Goal: Transaction & Acquisition: Purchase product/service

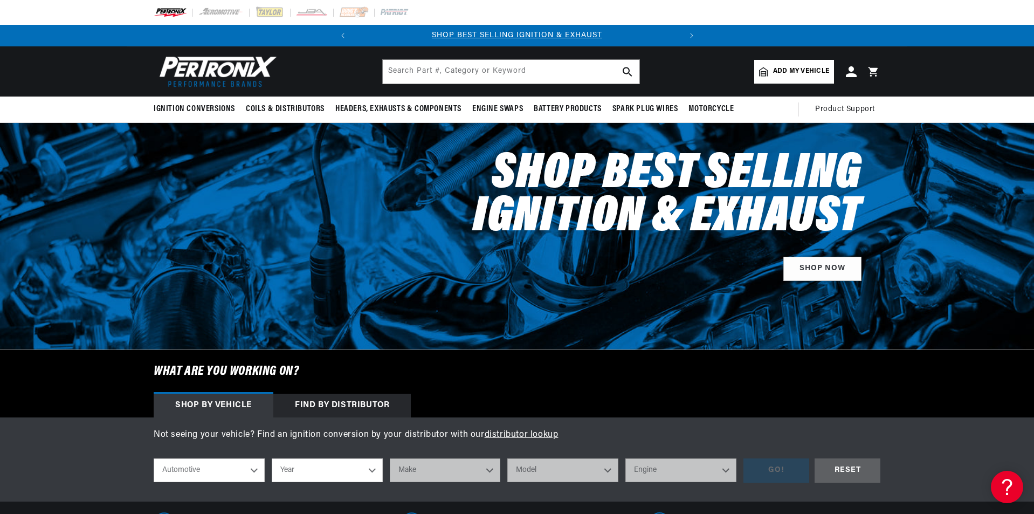
click at [335, 470] on select "Year [DATE] 2025 2024 2023 2022 2021 2020 2019 2018 2017 2016 2015 2014 2013 20…" at bounding box center [327, 470] width 111 height 24
select select "1961"
click at [272, 458] on select "Year [DATE] 2025 2024 2023 2022 2021 2020 2019 2018 2017 2016 2015 2014 2013 20…" at bounding box center [327, 470] width 111 height 24
select select "1961"
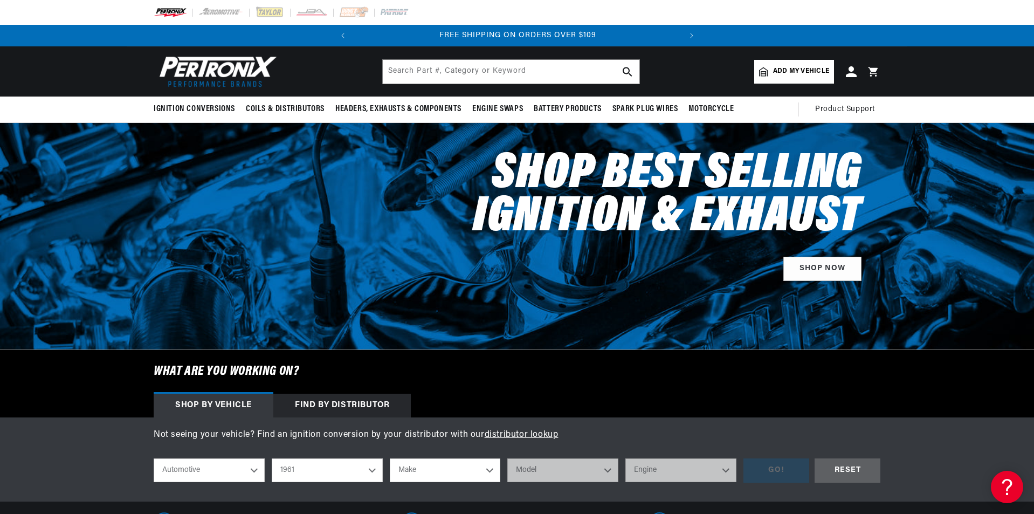
click at [465, 461] on select "Make Alfa Romeo American Motors Aston [PERSON_NAME][GEOGRAPHIC_DATA] [PERSON_NA…" at bounding box center [445, 470] width 111 height 24
select select "Chevrolet"
click at [390, 458] on select "Make Alfa Romeo American Motors Aston [PERSON_NAME][GEOGRAPHIC_DATA] [PERSON_NA…" at bounding box center [445, 470] width 111 height 24
select select "Chevrolet"
click at [564, 475] on select "Model [GEOGRAPHIC_DATA] [GEOGRAPHIC_DATA] [GEOGRAPHIC_DATA] C10 Pickup C20 Pick…" at bounding box center [562, 470] width 111 height 24
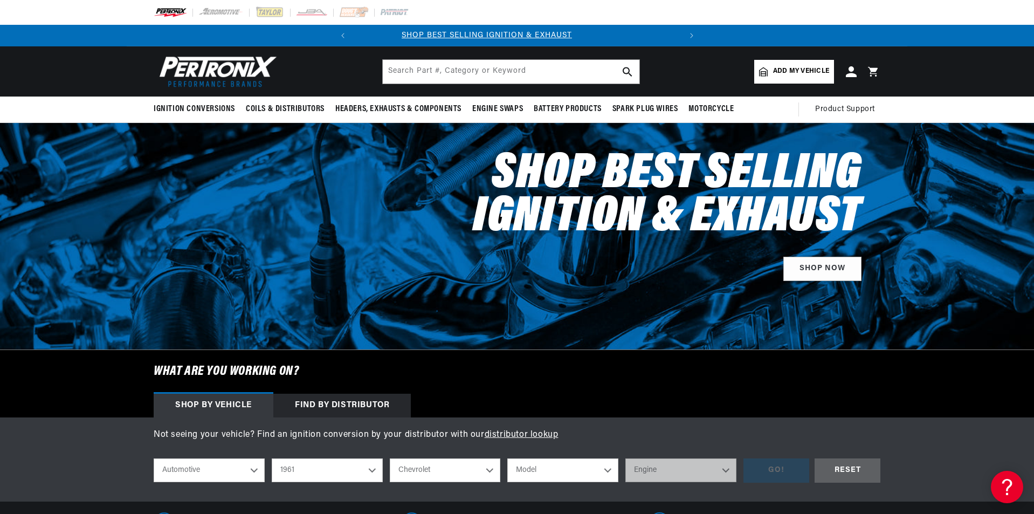
scroll to position [0, 0]
select select "Corvette"
click at [507, 458] on select "Model [GEOGRAPHIC_DATA] [GEOGRAPHIC_DATA] [GEOGRAPHIC_DATA] C10 Pickup C20 Pick…" at bounding box center [562, 470] width 111 height 24
select select "Corvette"
click at [668, 465] on select "Engine 5.3L 5.4L 6.5L 7.0L 7.4L 283cid / 4.6L 348cid / 5.7L" at bounding box center [680, 470] width 111 height 24
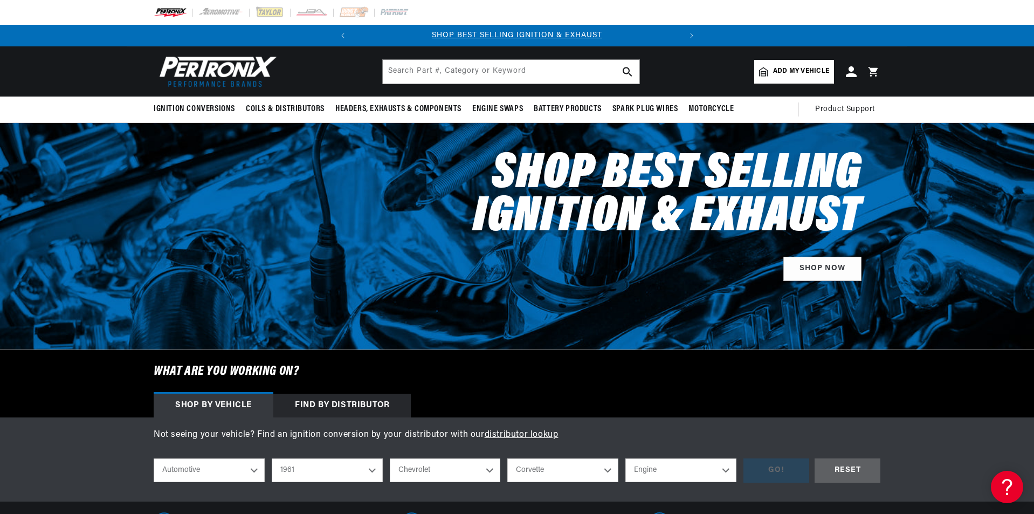
select select "283cid-4.6L"
click at [625, 458] on select "Engine 5.3L 5.4L 6.5L 7.0L 7.4L 283cid / 4.6L 348cid / 5.7L" at bounding box center [680, 470] width 111 height 24
select select "283cid-4.6L"
click at [780, 469] on div "GO!" at bounding box center [776, 470] width 66 height 24
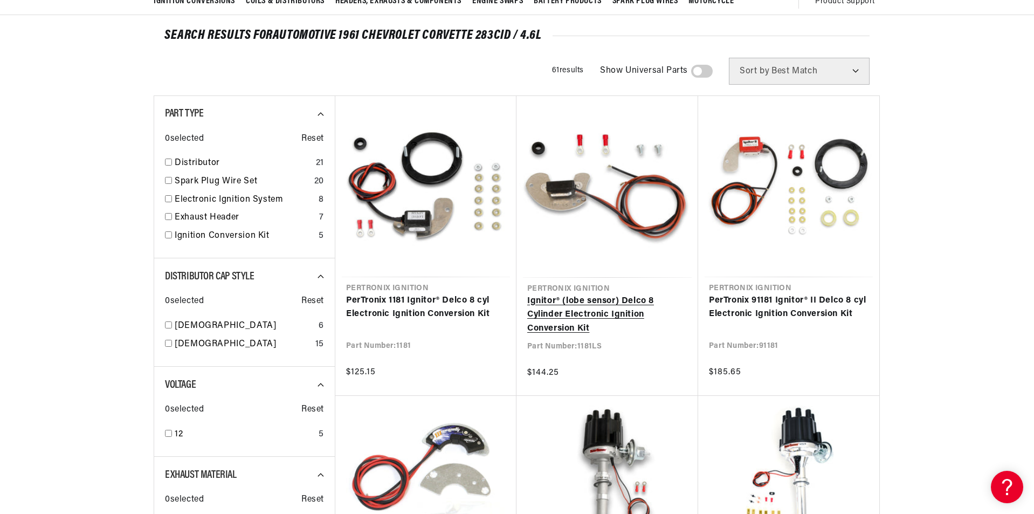
scroll to position [0, 327]
click at [576, 294] on link "Ignitor® (lobe sensor) Delco 8 Cylinder Electronic Ignition Conversion Kit" at bounding box center [607, 314] width 160 height 41
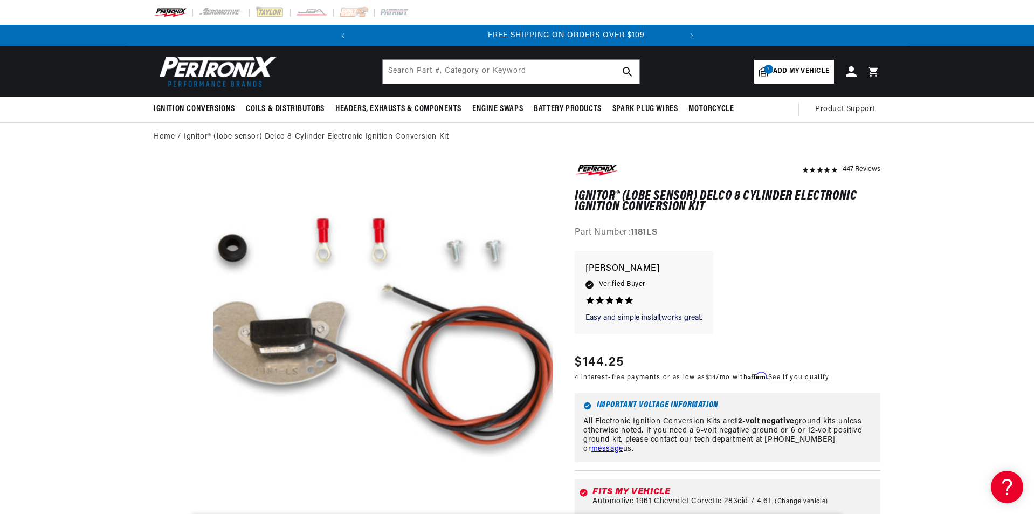
scroll to position [0, 327]
